Goal: Task Accomplishment & Management: Use online tool/utility

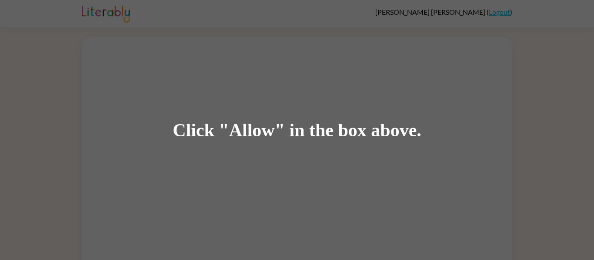
click at [257, 140] on div "Click "Allow" in the box above." at bounding box center [297, 130] width 249 height 20
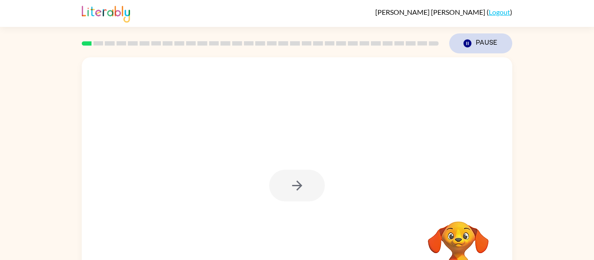
click at [468, 45] on icon "button" at bounding box center [467, 44] width 8 height 8
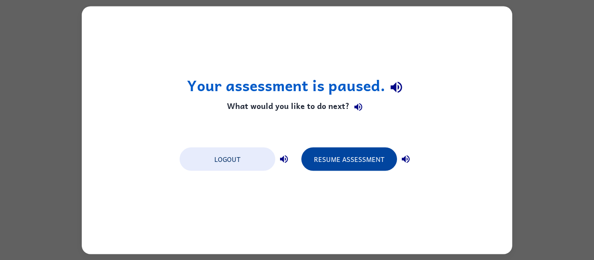
click at [350, 170] on button "Resume Assessment" at bounding box center [349, 158] width 96 height 23
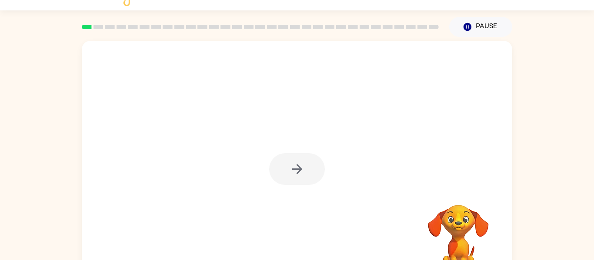
scroll to position [17, 0]
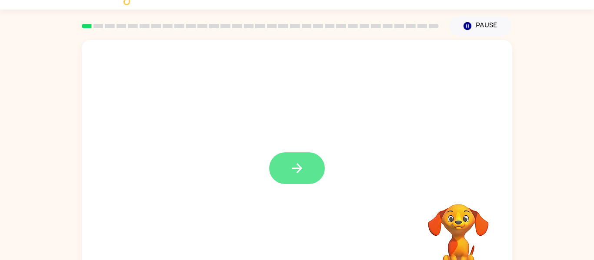
click at [290, 171] on icon "button" at bounding box center [296, 168] width 15 height 15
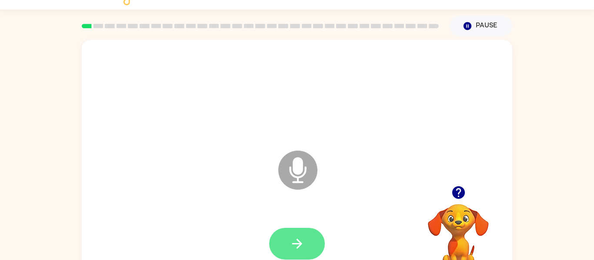
scroll to position [45, 0]
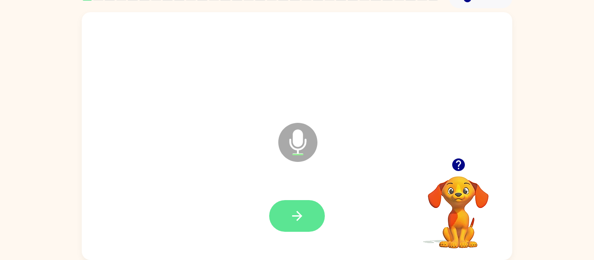
click at [286, 215] on button "button" at bounding box center [297, 216] width 56 height 32
click at [301, 222] on icon "button" at bounding box center [296, 216] width 15 height 15
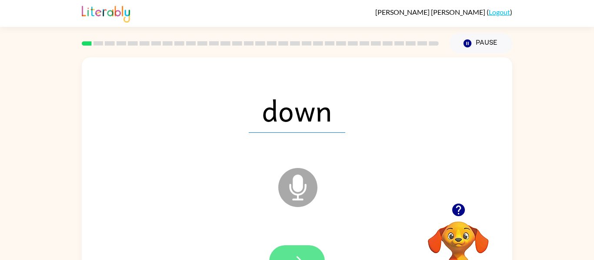
click at [295, 255] on icon "button" at bounding box center [296, 261] width 15 height 15
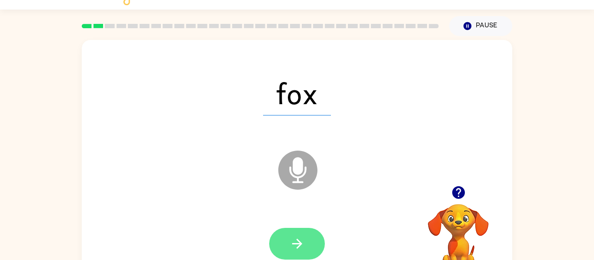
scroll to position [35, 0]
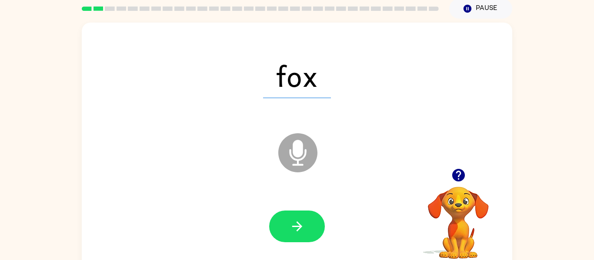
click at [303, 149] on icon at bounding box center [297, 152] width 39 height 39
click at [293, 226] on icon "button" at bounding box center [297, 227] width 10 height 10
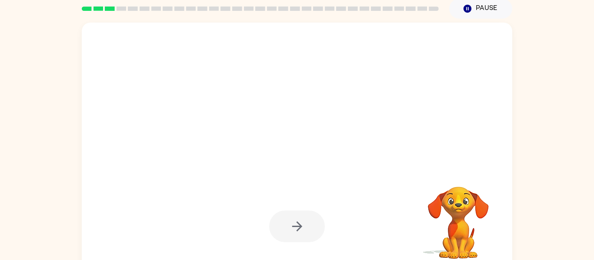
click at [293, 226] on div at bounding box center [297, 227] width 56 height 32
